Goal: Information Seeking & Learning: Find specific fact

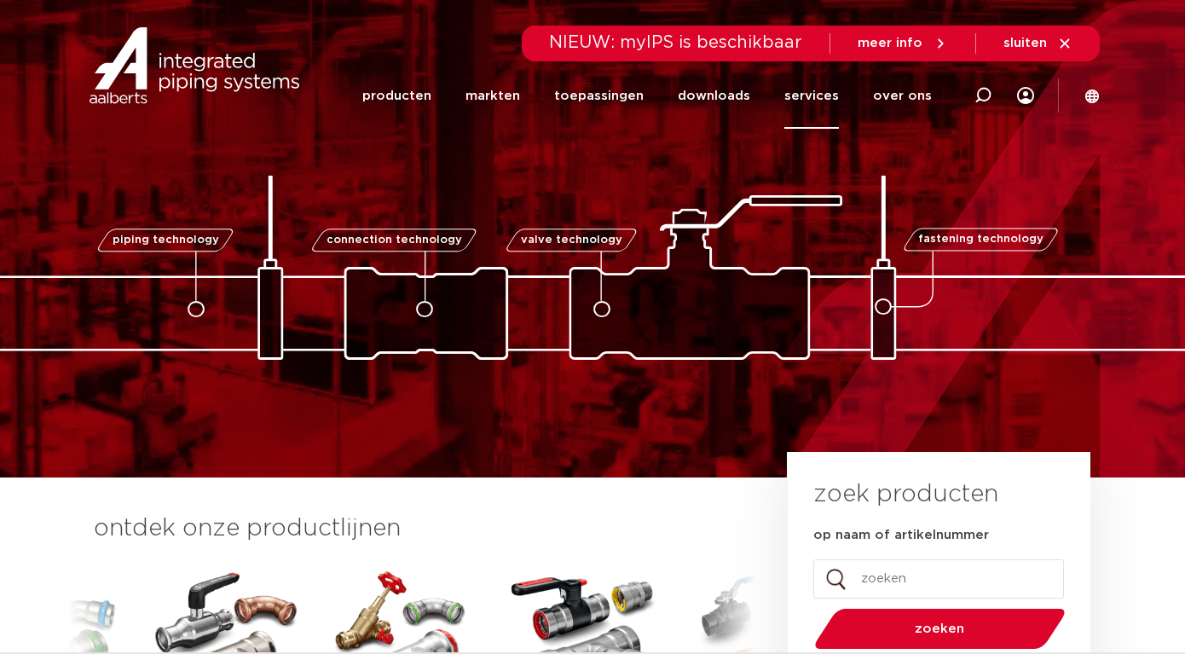
click at [814, 96] on link "services" at bounding box center [812, 96] width 55 height 66
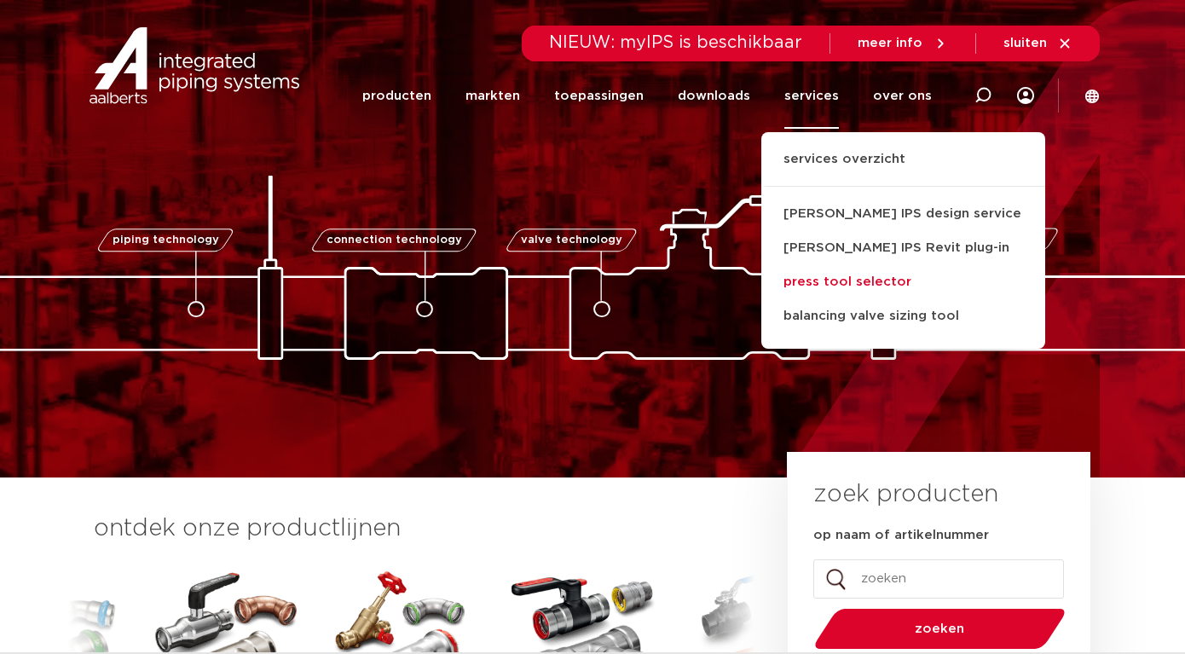
click at [844, 281] on link "press tool selector" at bounding box center [904, 282] width 284 height 34
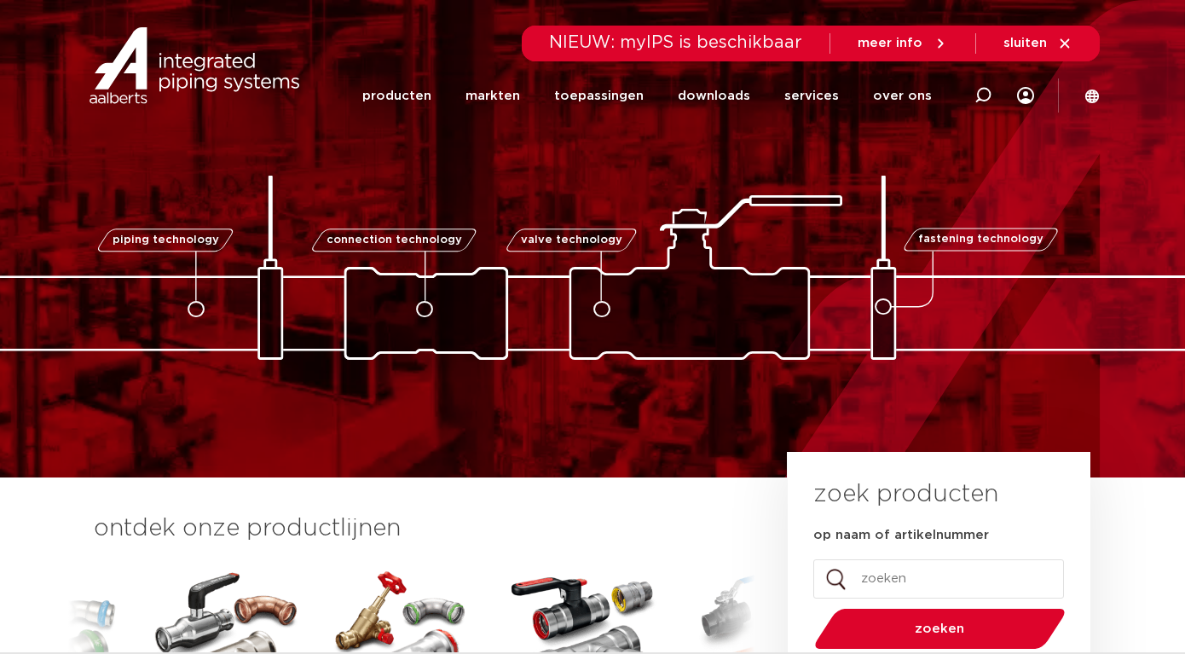
click at [917, 581] on input "op naam of artikelnummer" at bounding box center [939, 578] width 251 height 39
type input "KSP"
click at [809, 607] on button "zoeken" at bounding box center [941, 628] width 264 height 43
click at [908, 584] on input "KSP" at bounding box center [939, 578] width 251 height 39
type input "Klaucke"
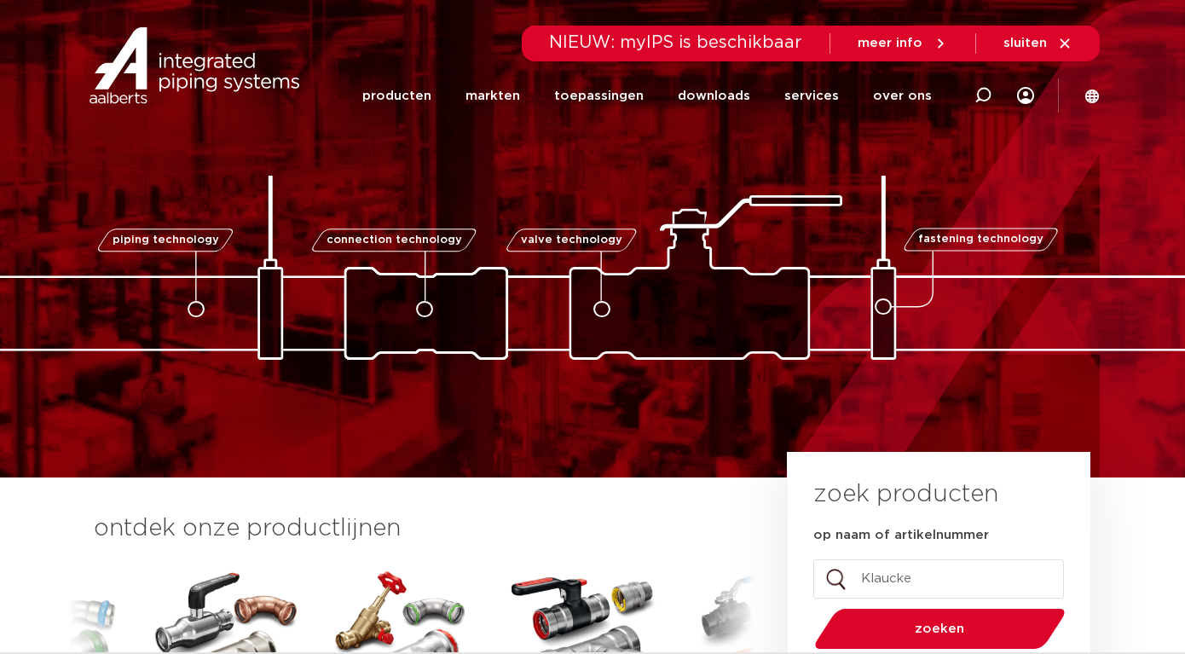
click at [809, 607] on button "zoeken" at bounding box center [941, 628] width 264 height 43
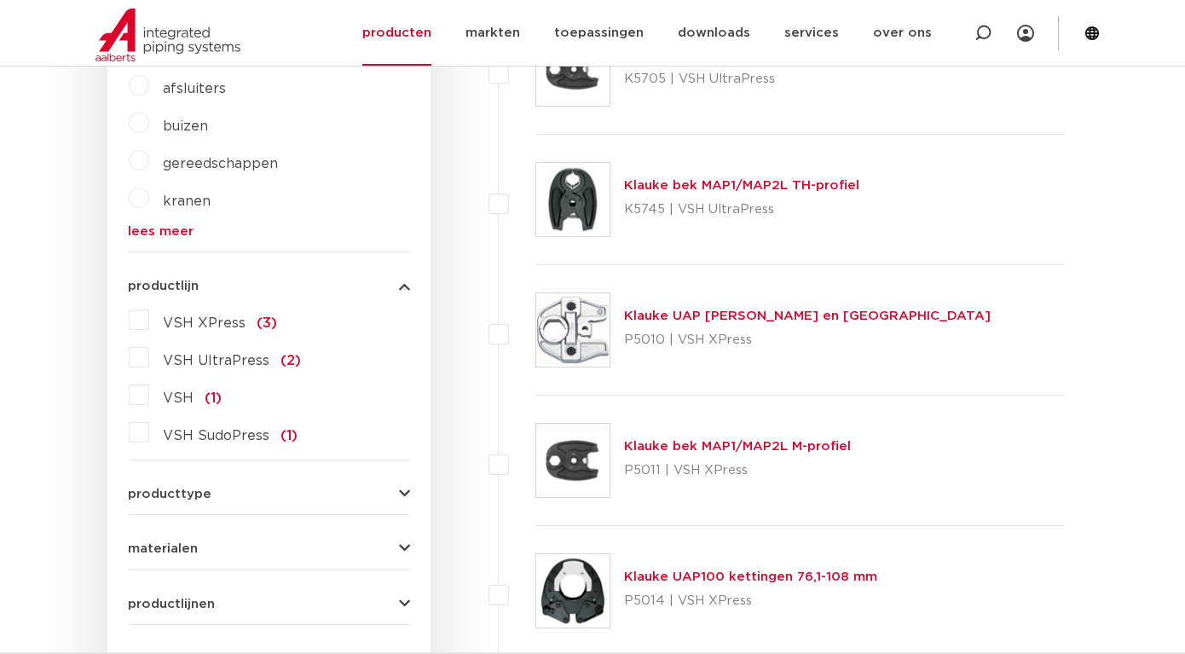
scroll to position [682, 0]
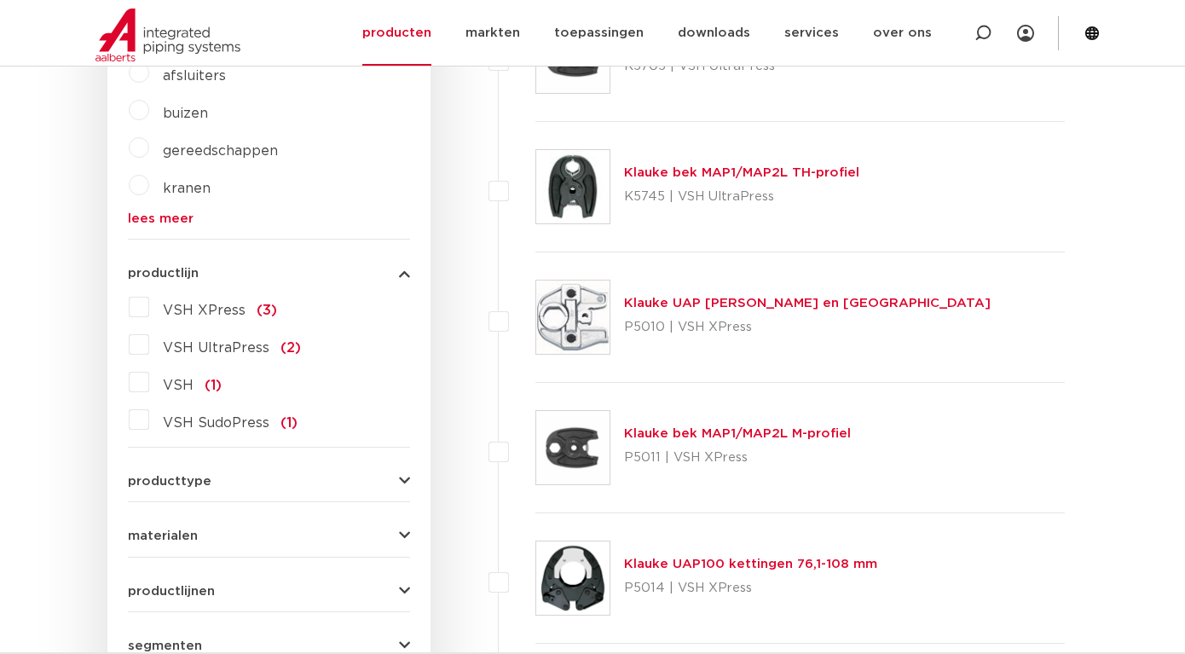
click at [569, 455] on img at bounding box center [572, 447] width 73 height 73
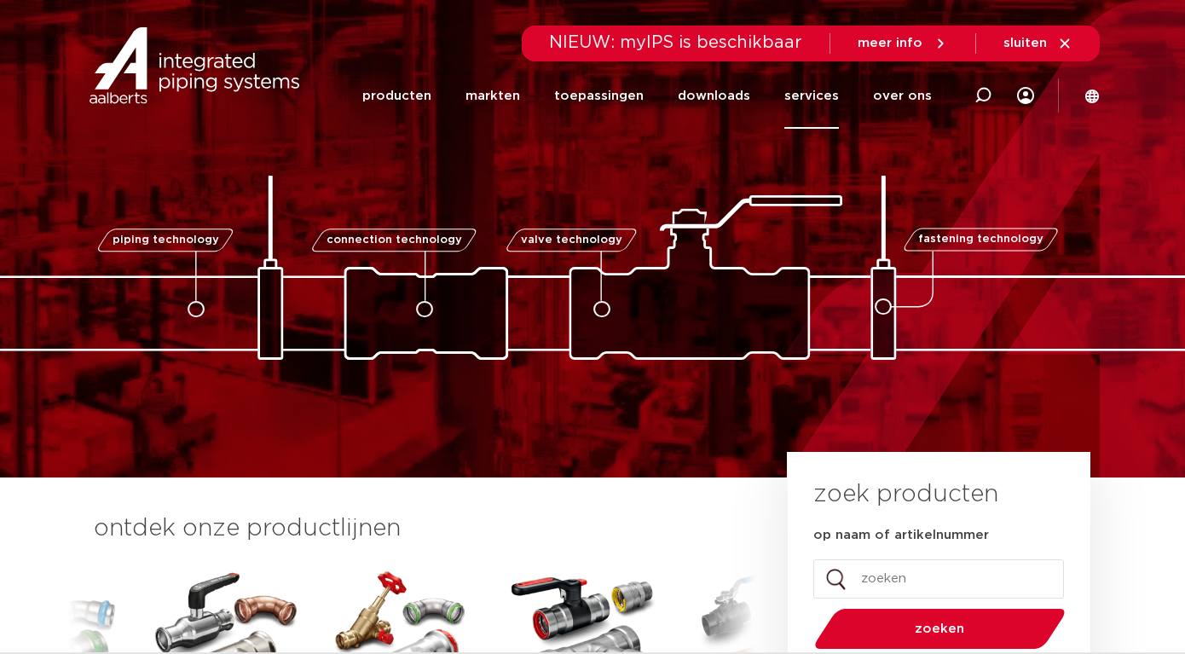
click at [826, 97] on link "services" at bounding box center [812, 96] width 55 height 66
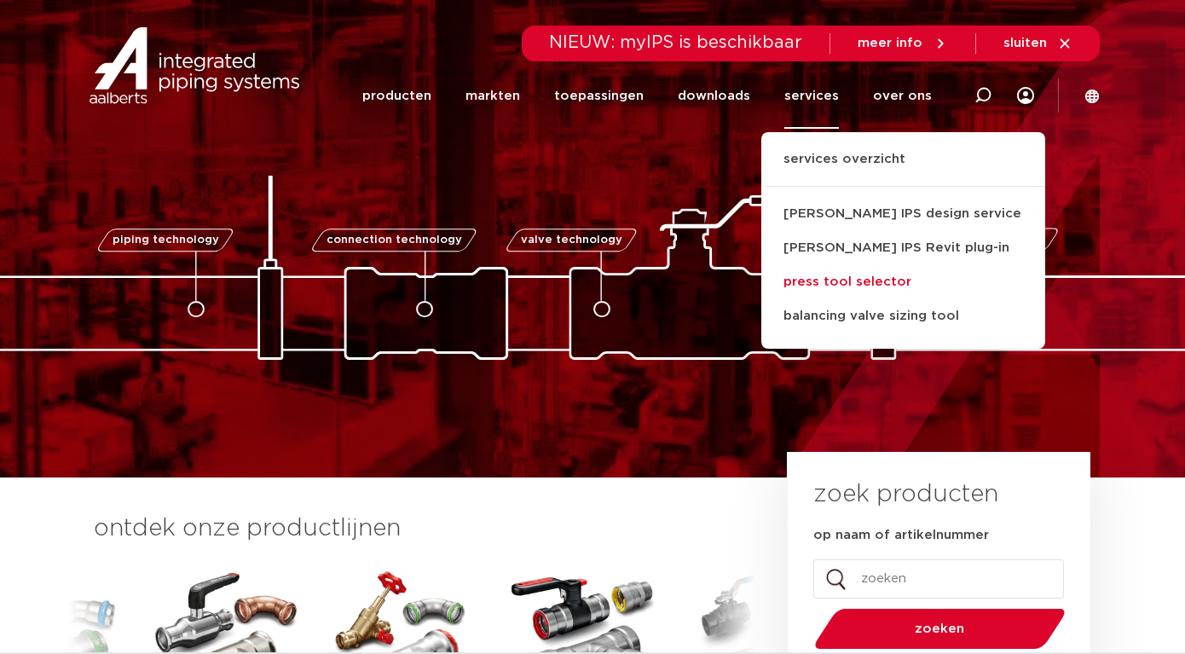
click at [860, 283] on link "press tool selector" at bounding box center [904, 282] width 284 height 34
